Goal: Information Seeking & Learning: Learn about a topic

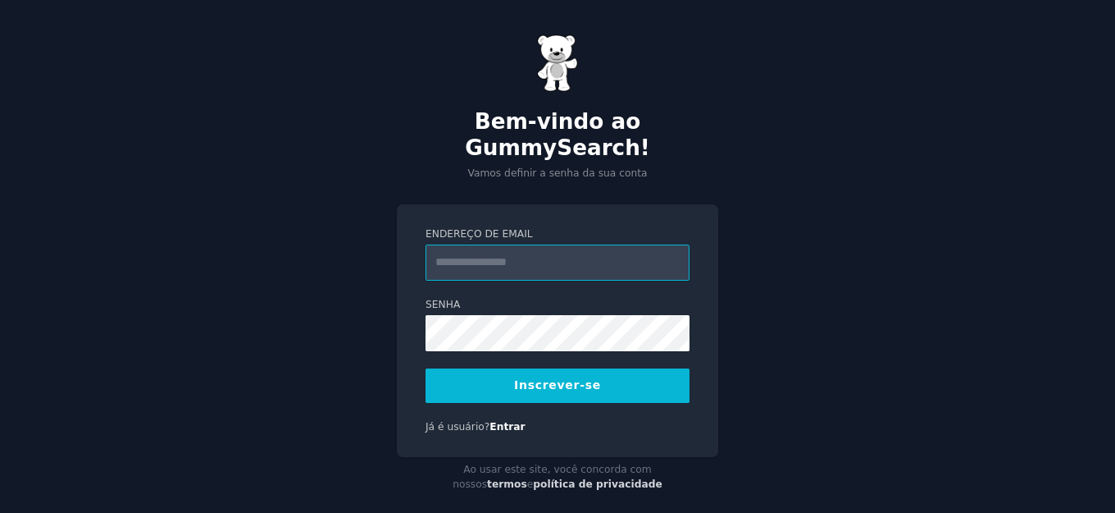
click at [583, 244] on input "Endereço de email" at bounding box center [558, 262] width 264 height 36
type input "**********"
click at [526, 374] on button "Inscrever-se" at bounding box center [558, 385] width 264 height 34
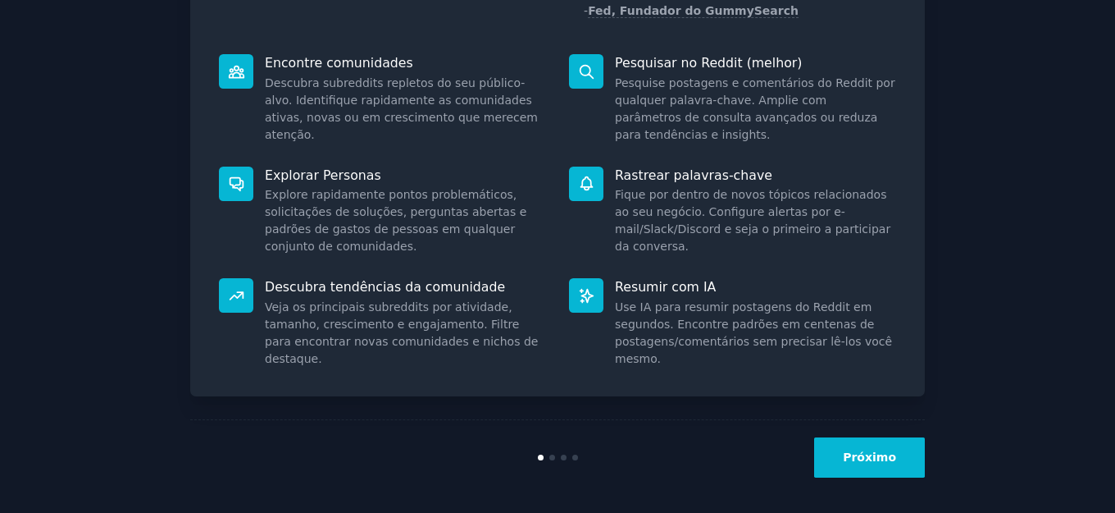
scroll to position [198, 0]
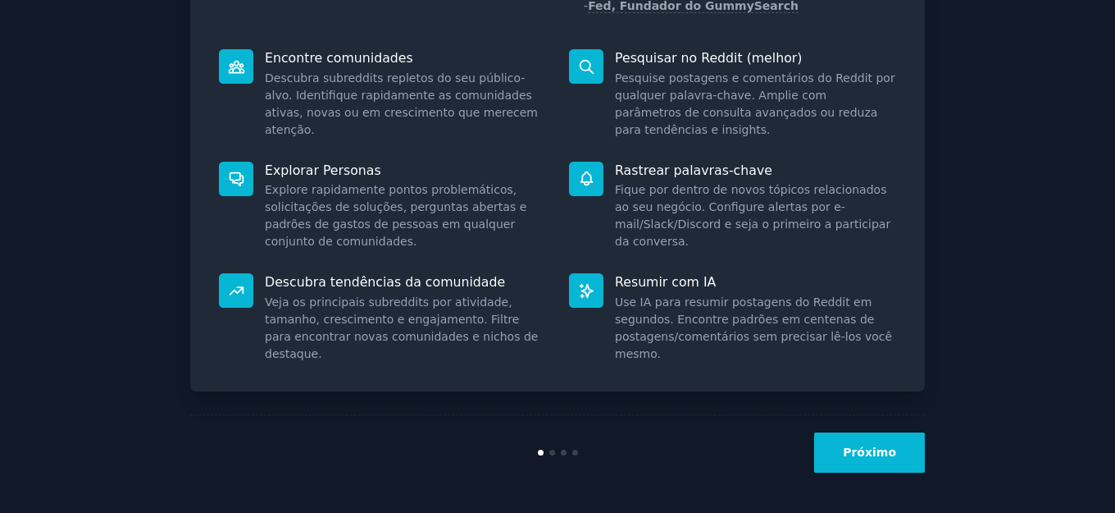
click at [837, 446] on button "Próximo" at bounding box center [869, 452] width 111 height 40
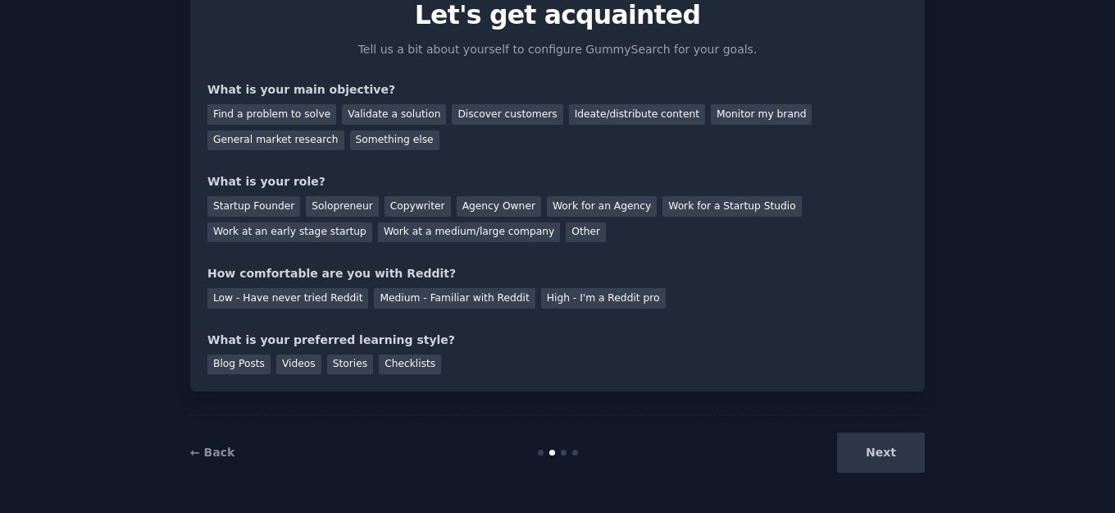
scroll to position [92, 0]
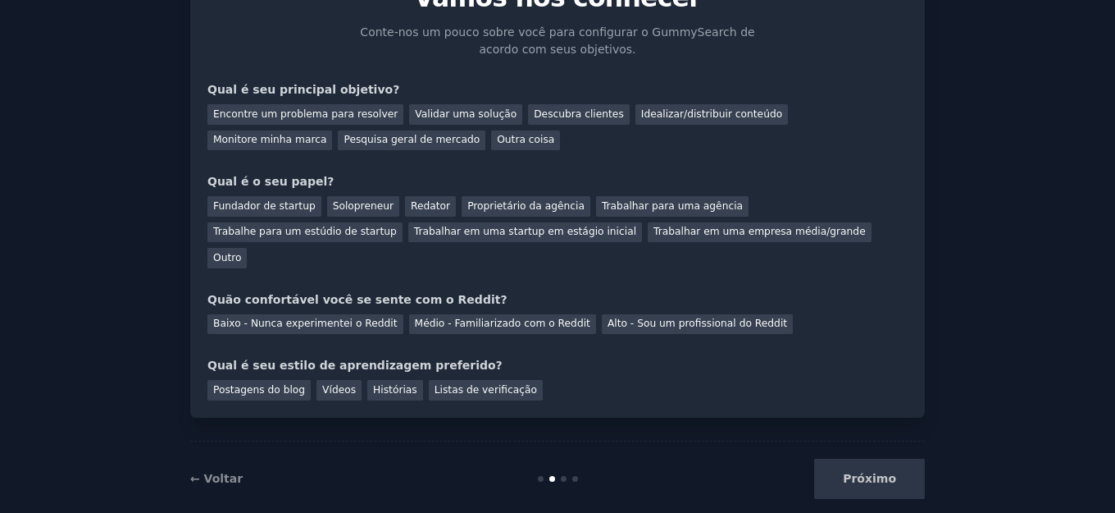
click at [859, 458] on div "Próximo" at bounding box center [802, 478] width 245 height 40
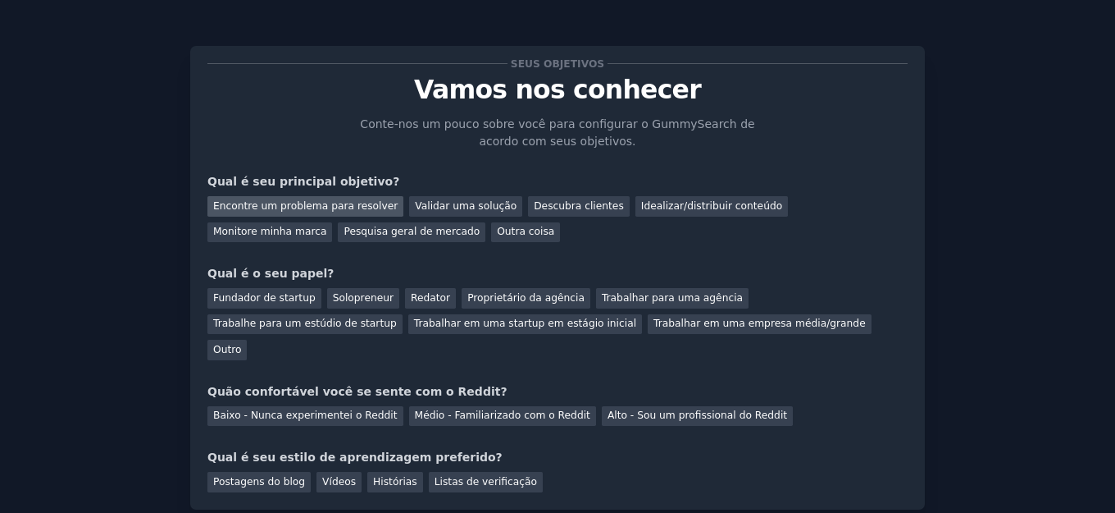
click at [267, 205] on font "Encontre um problema para resolver" at bounding box center [305, 205] width 185 height 11
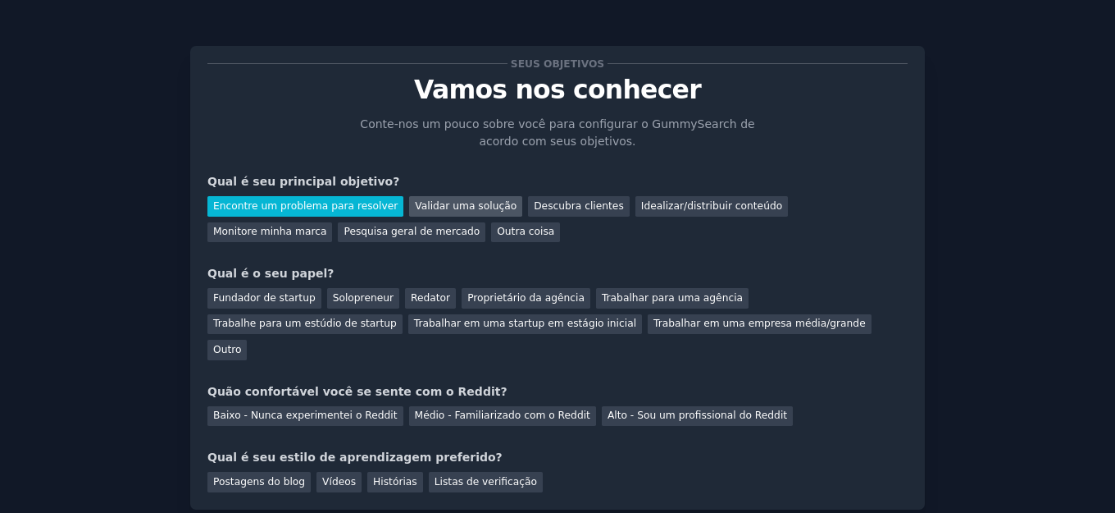
click at [464, 205] on font "Validar uma solução" at bounding box center [466, 205] width 102 height 11
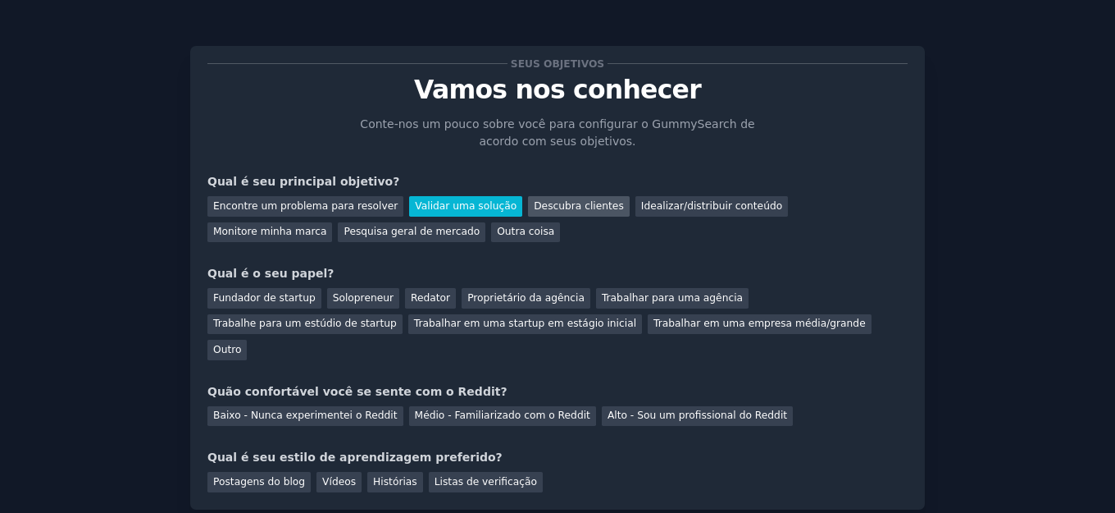
click at [534, 205] on font "Descubra clientes" at bounding box center [579, 205] width 90 height 11
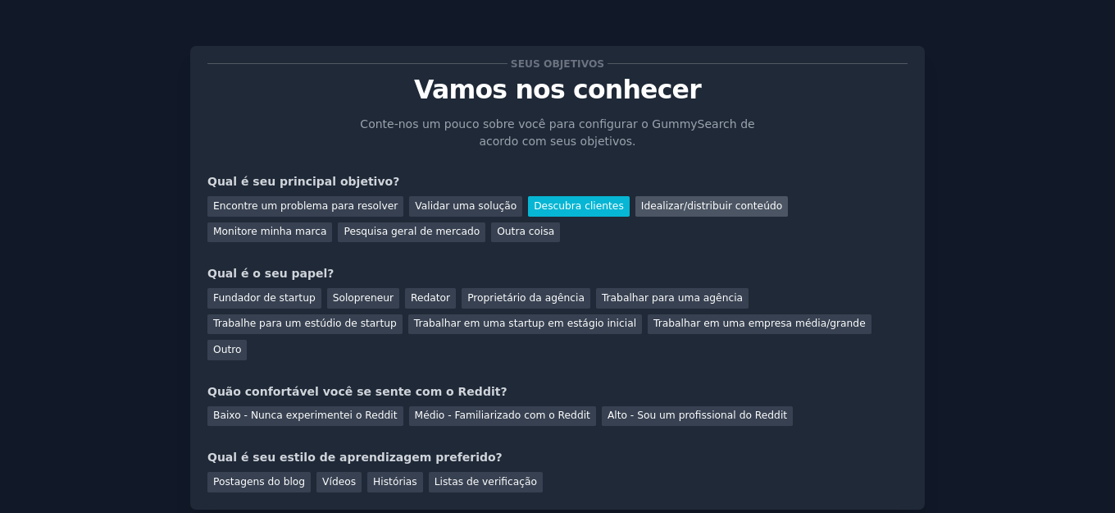
click at [665, 205] on font "Idealizar/distribuir conteúdo" at bounding box center [711, 205] width 141 height 11
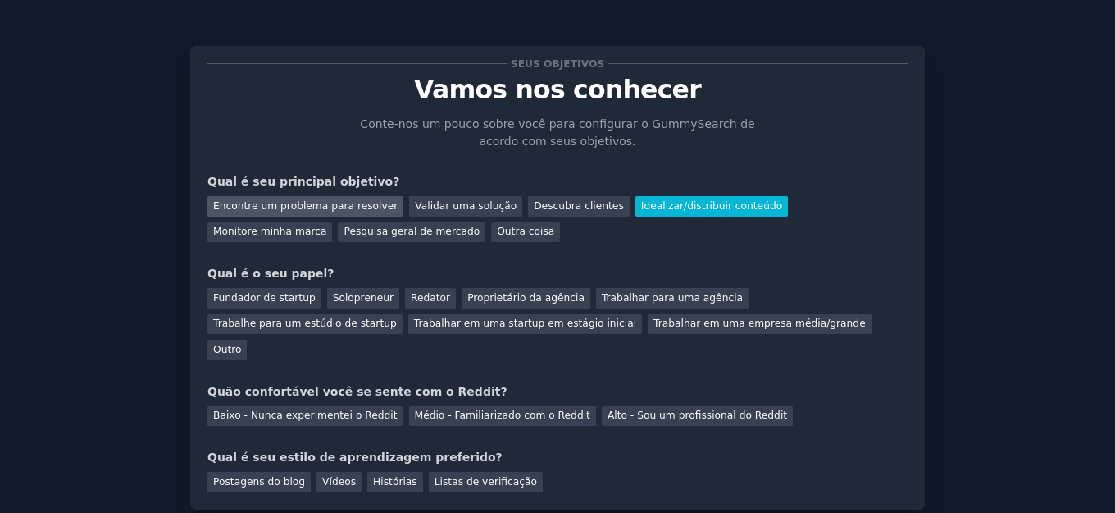
click at [299, 204] on font "Encontre um problema para resolver" at bounding box center [305, 205] width 185 height 11
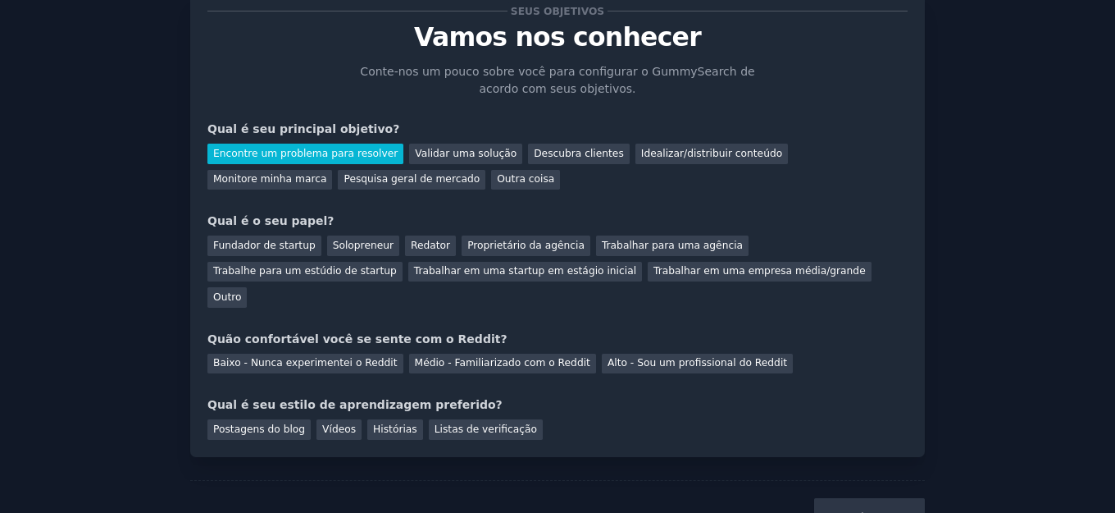
scroll to position [92, 0]
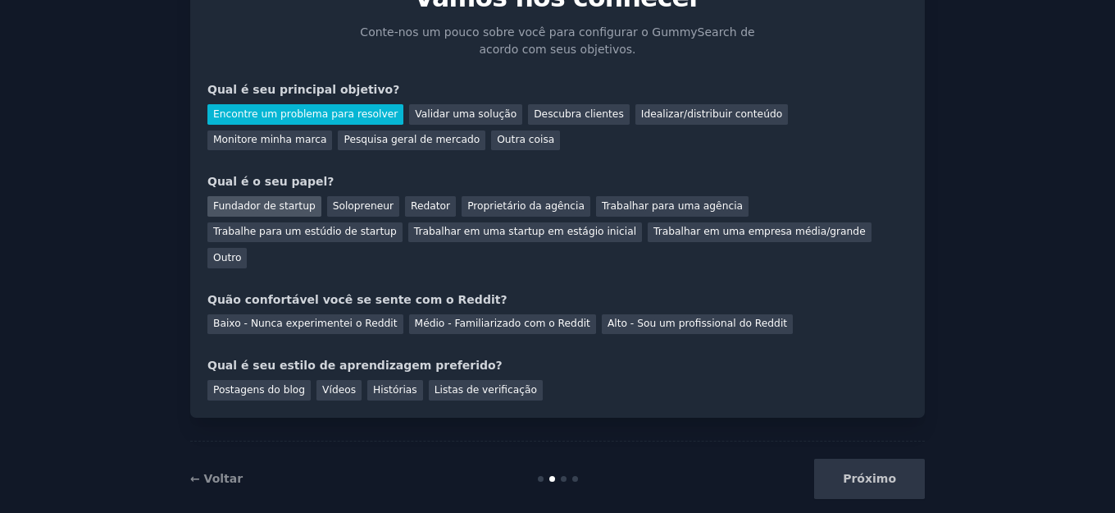
click at [258, 209] on font "Fundador de startup" at bounding box center [264, 205] width 103 height 11
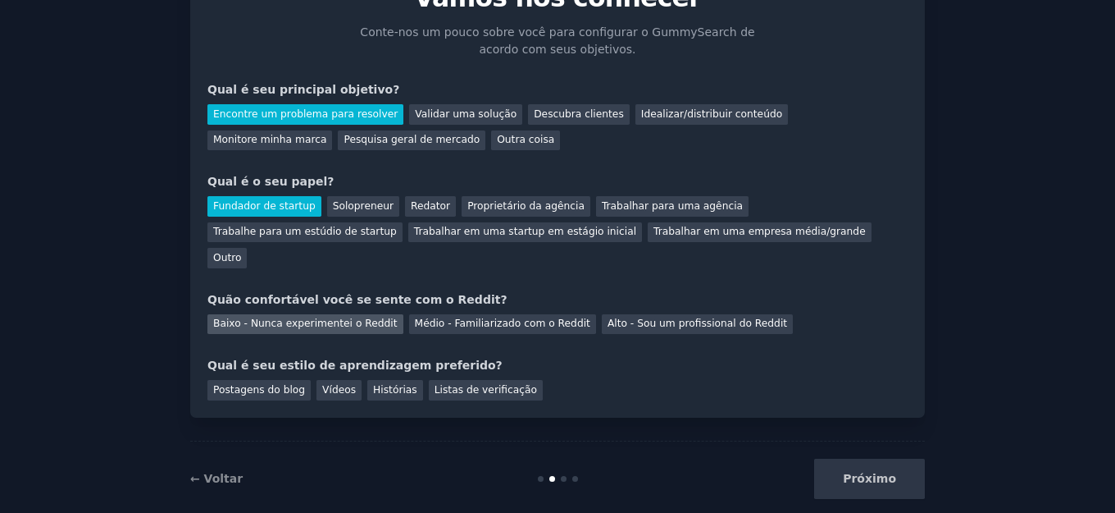
click at [328, 317] on font "Baixo - Nunca experimentei o Reddit" at bounding box center [305, 322] width 185 height 11
click at [339, 380] on div "Vídeos" at bounding box center [339, 390] width 45 height 21
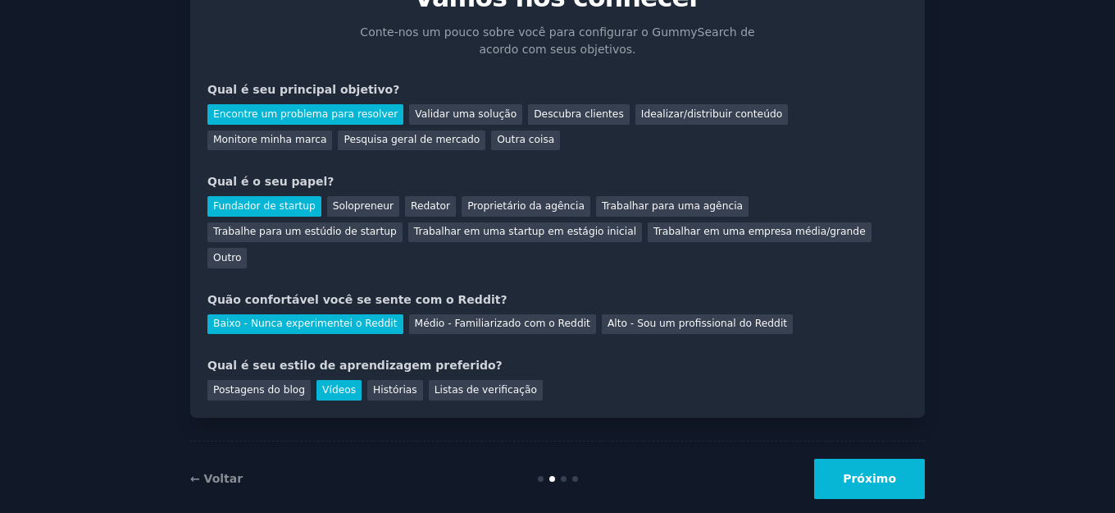
click at [857, 472] on font "Próximo" at bounding box center [869, 478] width 53 height 13
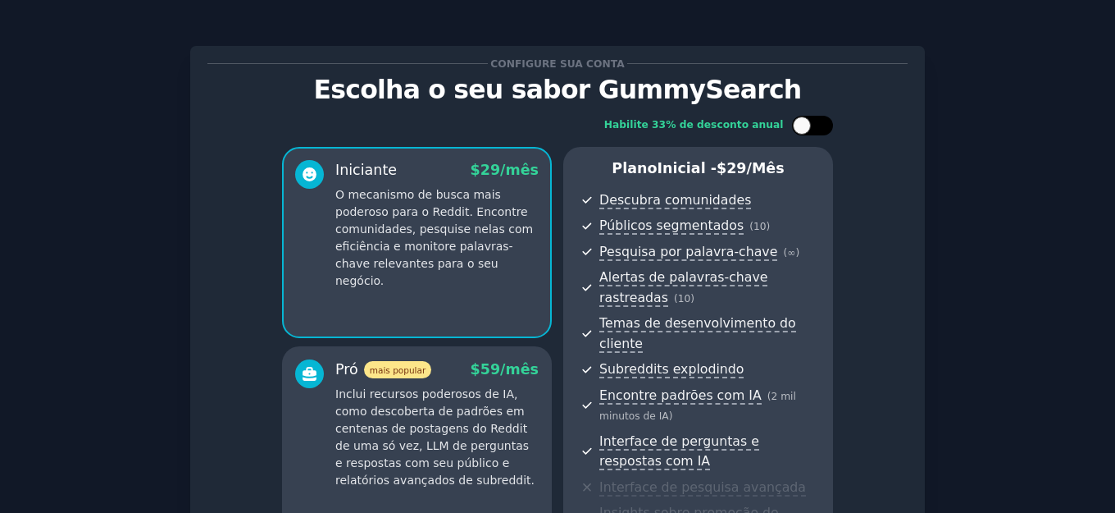
click at [803, 121] on div at bounding box center [802, 125] width 18 height 18
click at [803, 121] on div at bounding box center [812, 126] width 41 height 20
checkbox input "false"
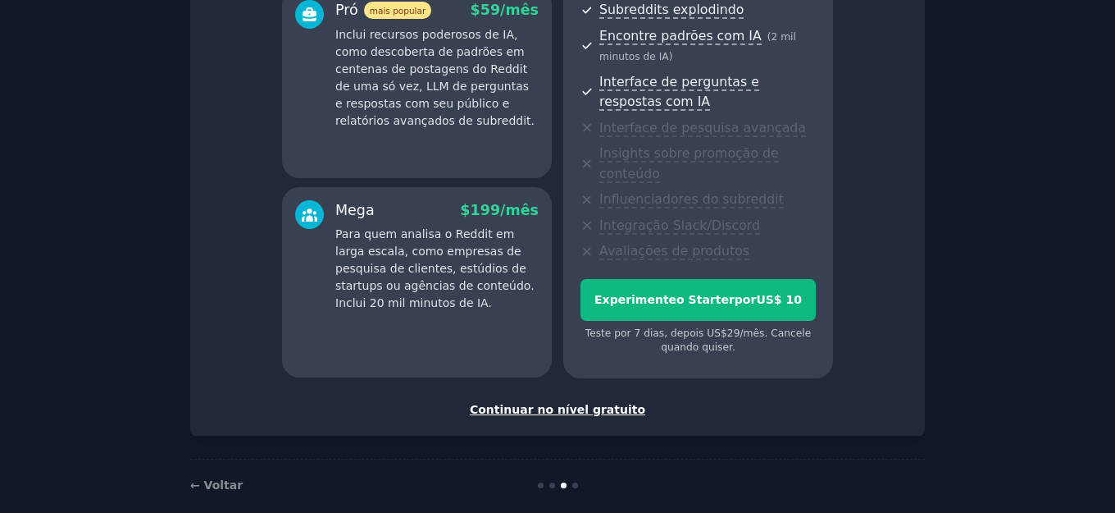
scroll to position [360, 0]
click at [604, 402] on font "Continuar no nível gratuito" at bounding box center [558, 408] width 176 height 13
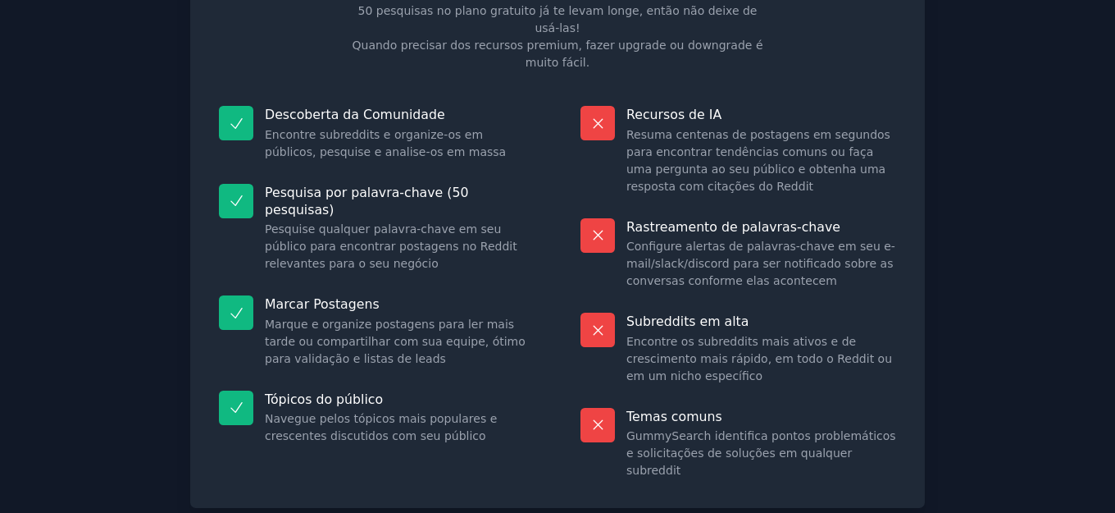
scroll to position [195, 0]
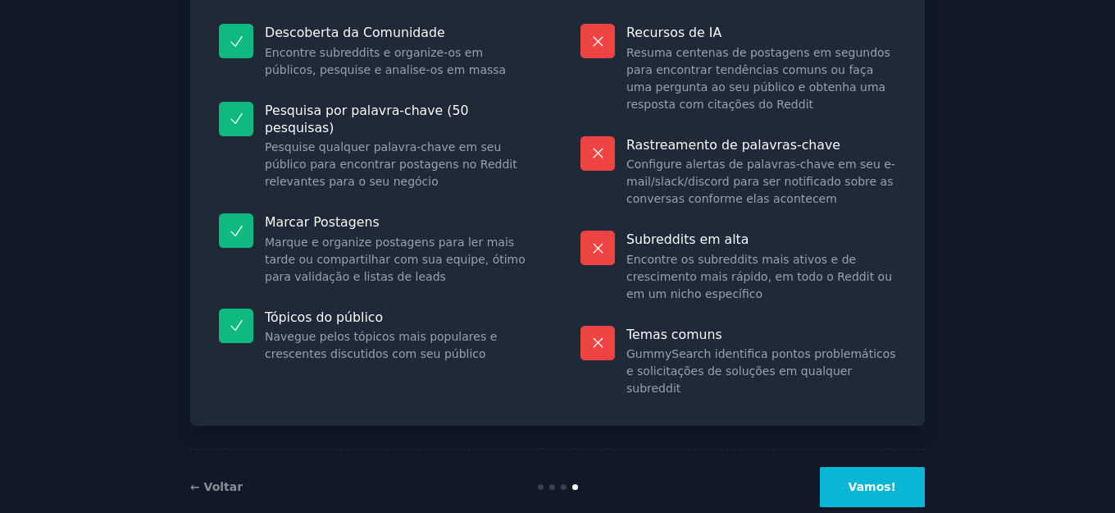
click at [845, 467] on button "Vamos!" at bounding box center [872, 487] width 105 height 40
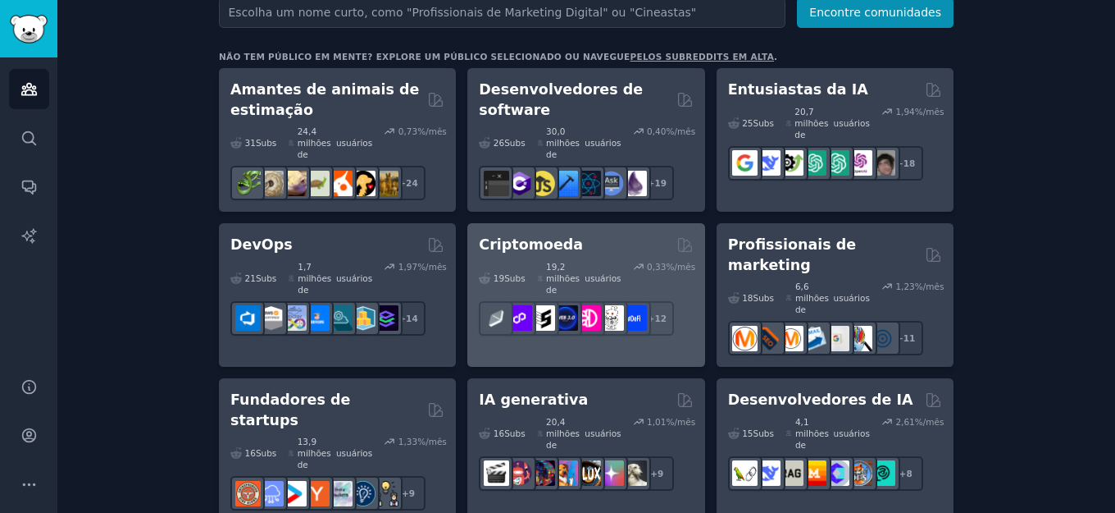
scroll to position [492, 0]
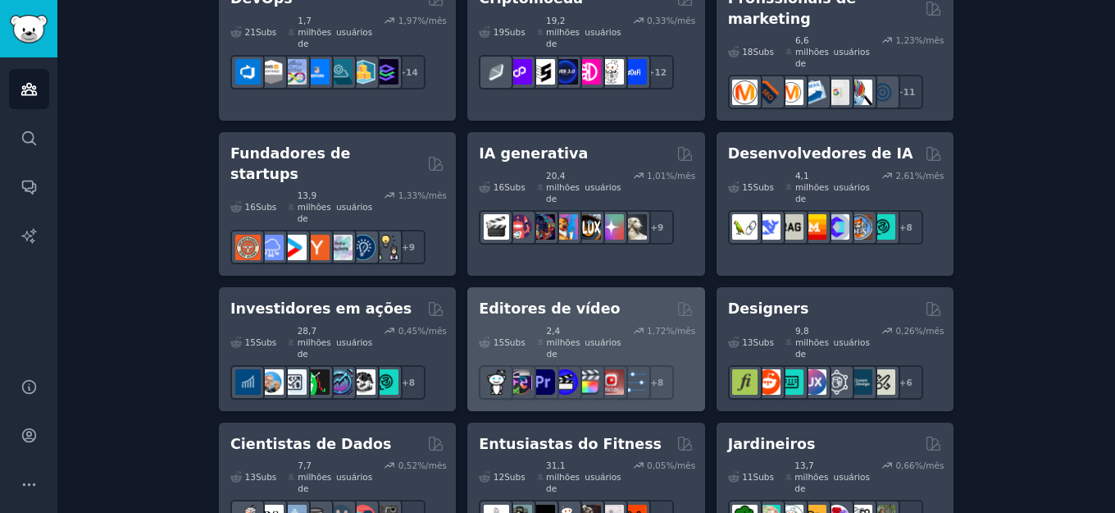
click at [563, 300] on font "Editores de vídeo" at bounding box center [549, 308] width 141 height 16
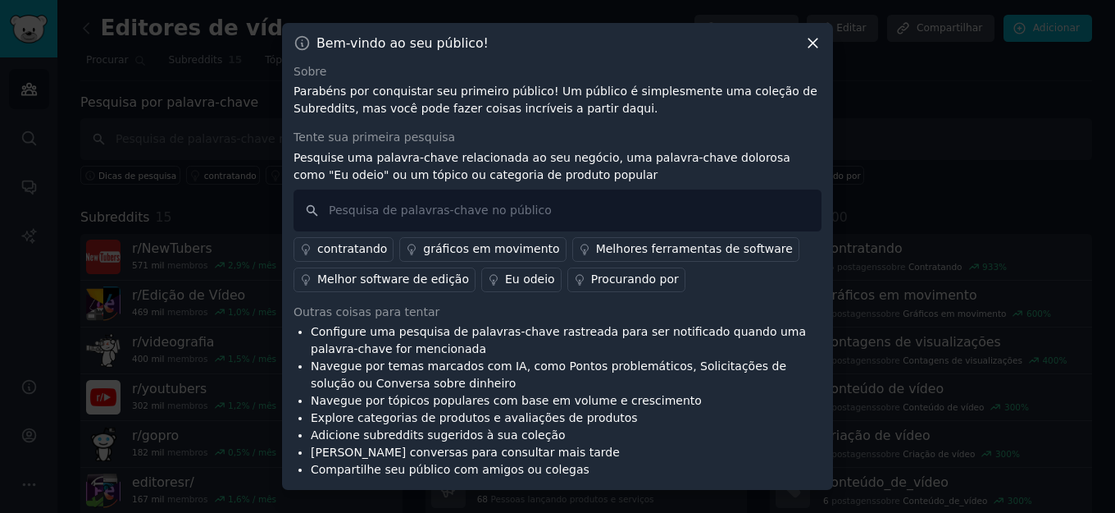
click at [814, 43] on icon at bounding box center [813, 43] width 9 height 9
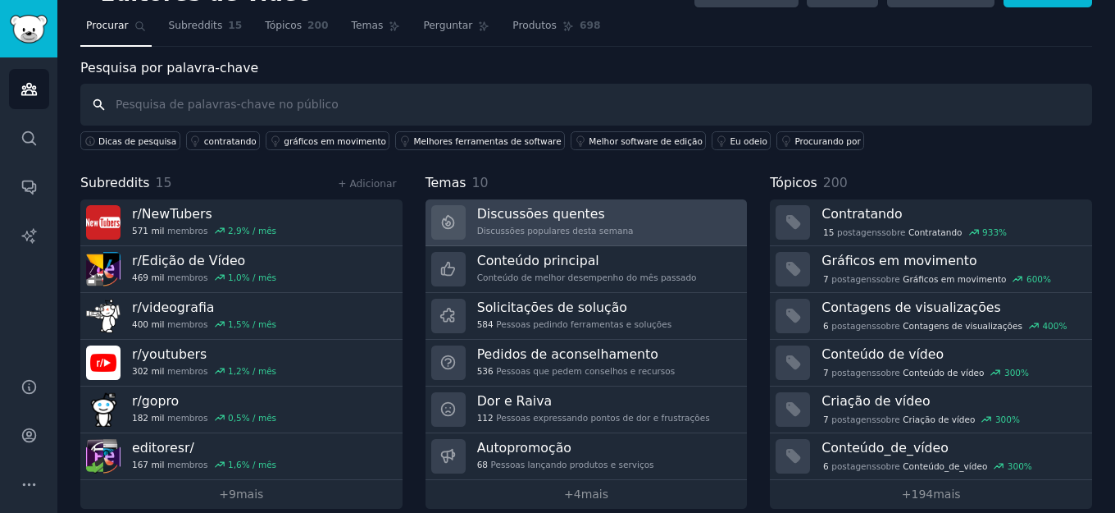
scroll to position [53, 0]
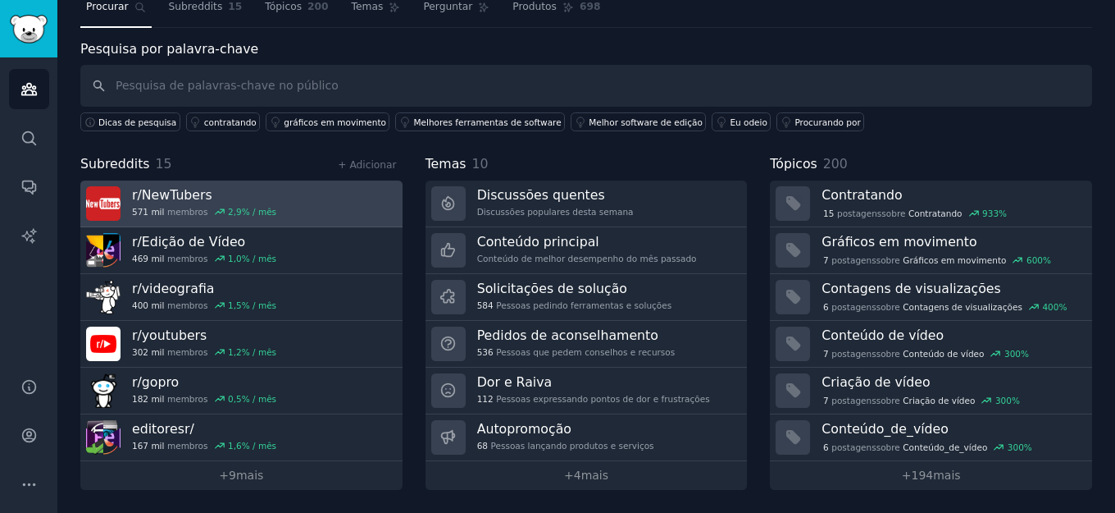
click at [325, 216] on link "r/ NewTubers 571 mil membros 2,9 % / mês" at bounding box center [241, 203] width 322 height 47
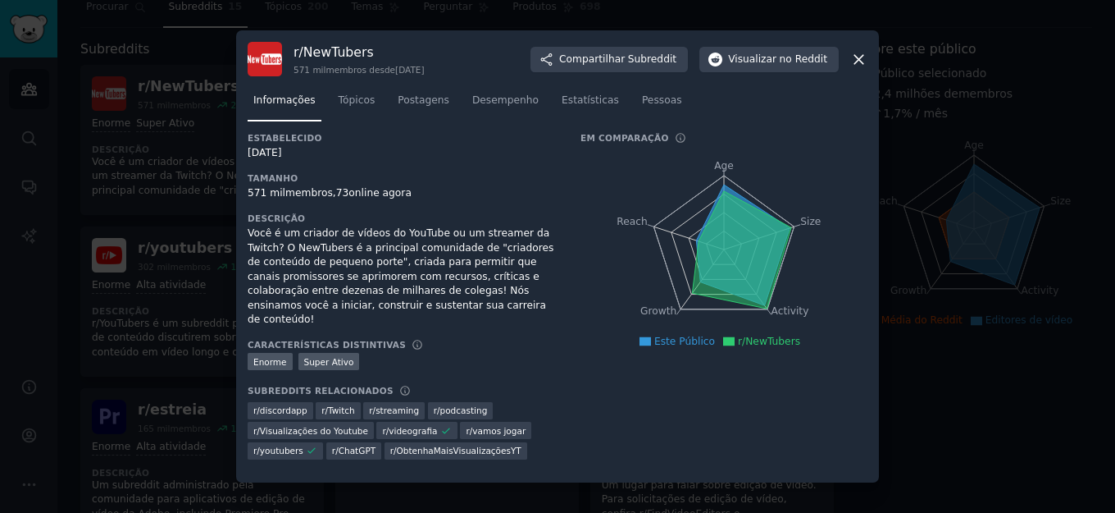
click at [855, 67] on icon at bounding box center [859, 59] width 17 height 17
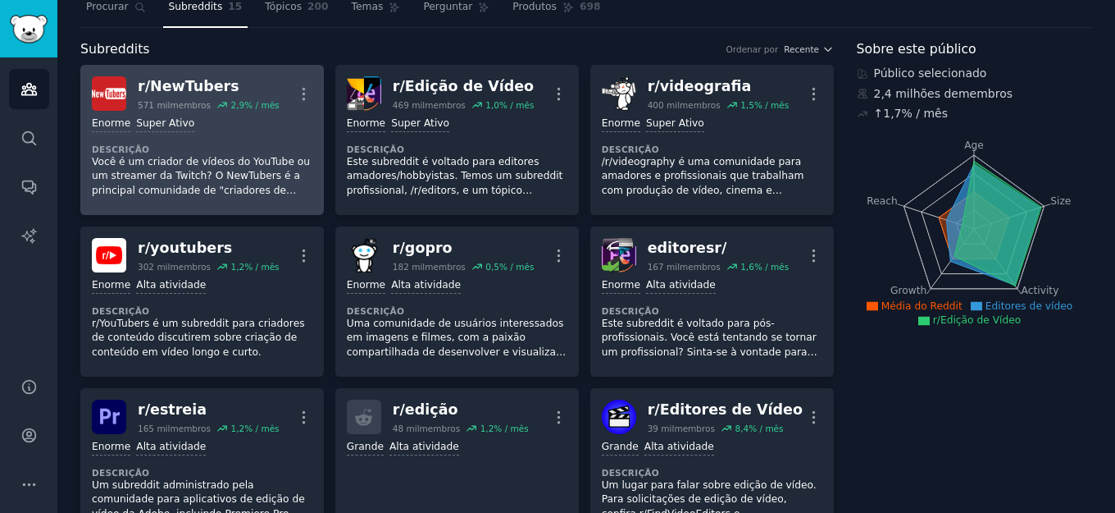
click at [237, 141] on div "Enorme Super Ativo Descrição Você é um criador de vídeos do YouTube ou um strea…" at bounding box center [202, 157] width 221 height 93
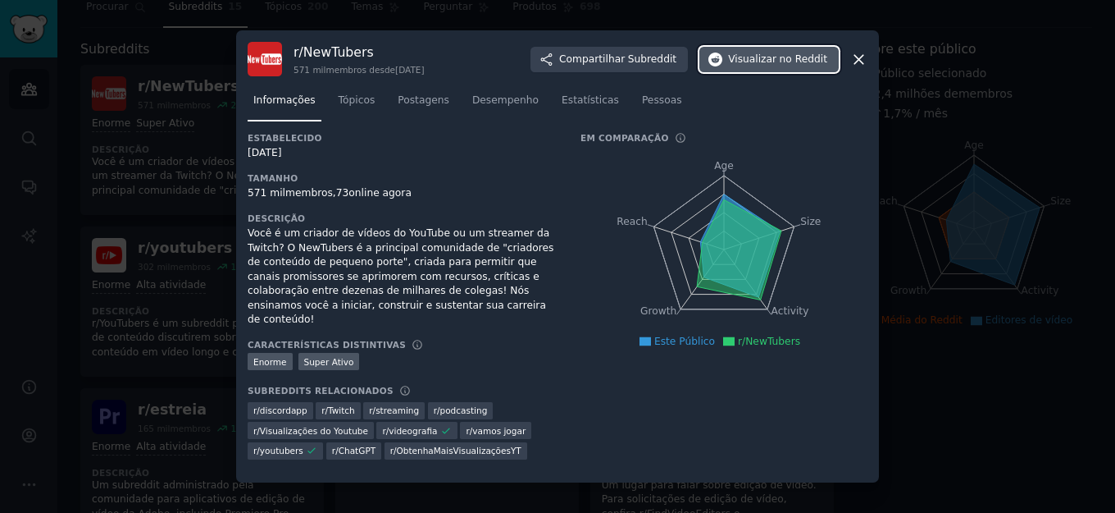
click at [764, 60] on font "Visualizar" at bounding box center [752, 58] width 48 height 11
